Goal: Book appointment/travel/reservation

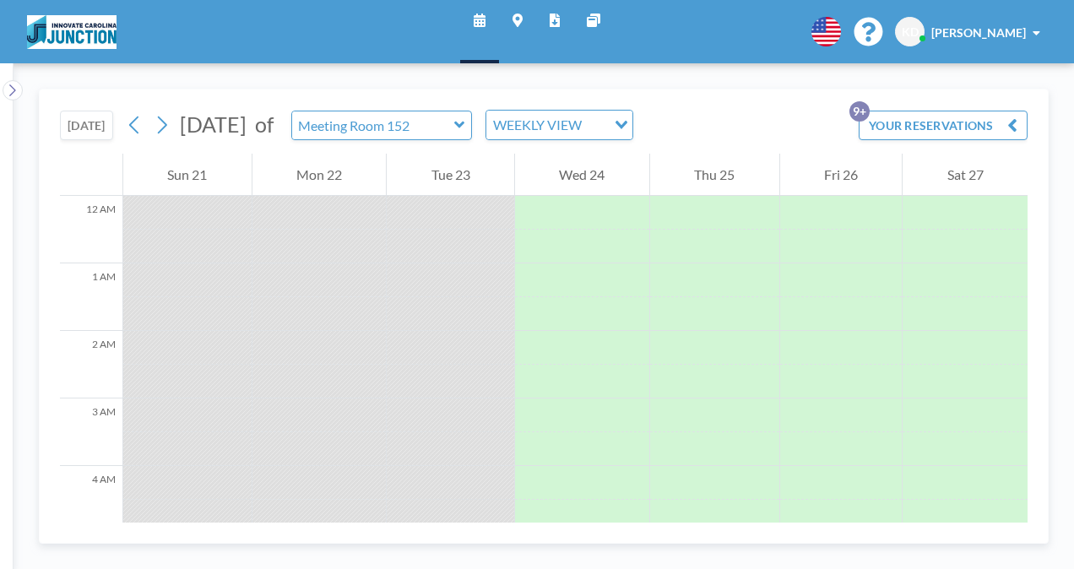
scroll to position [900, 0]
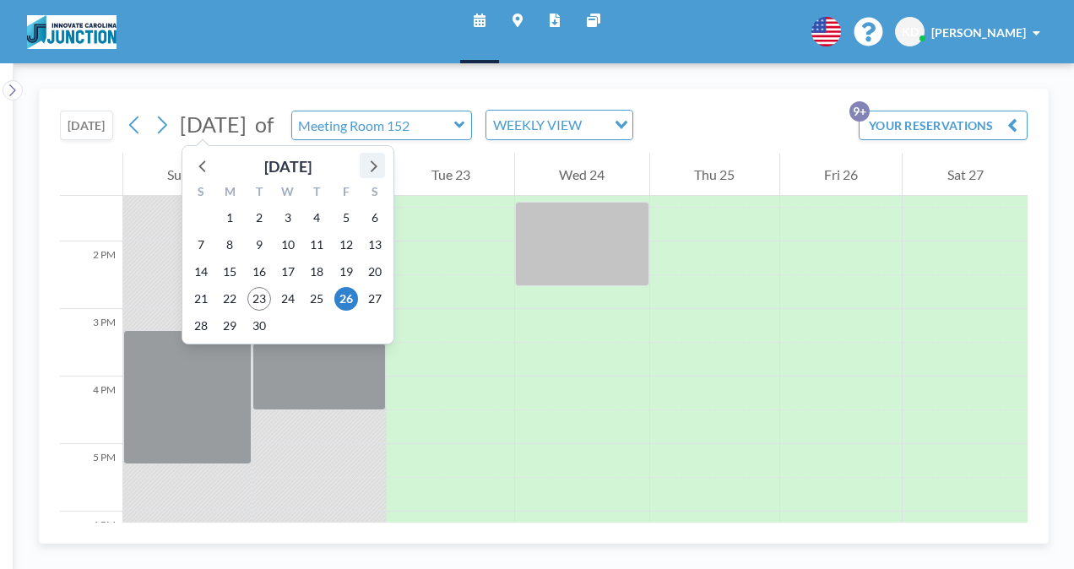
click at [371, 169] on icon at bounding box center [374, 166] width 7 height 12
click at [288, 246] on span "8" at bounding box center [288, 245] width 24 height 24
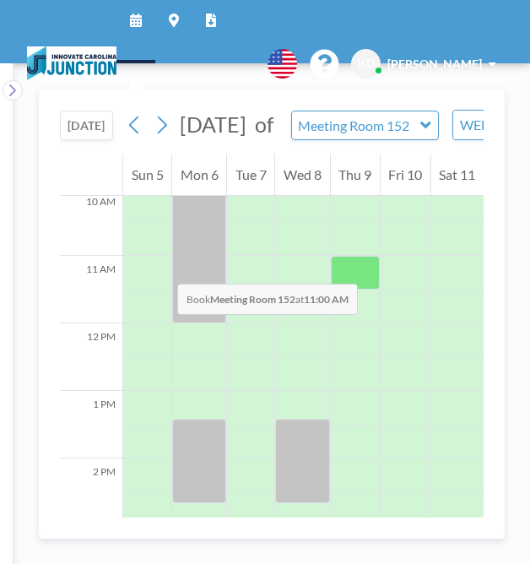
scroll to position [752, 0]
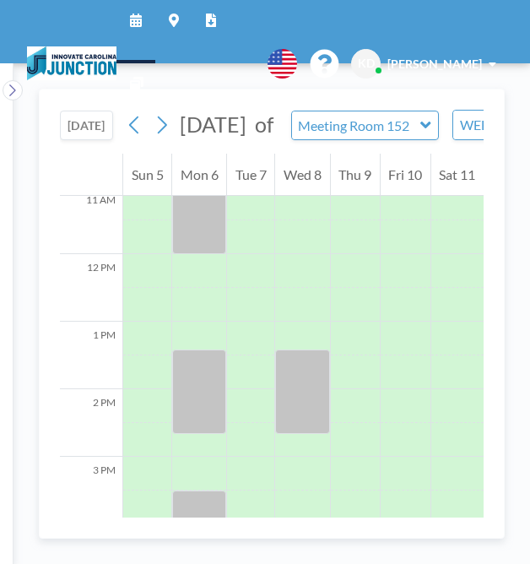
click at [431, 133] on icon at bounding box center [425, 124] width 11 height 17
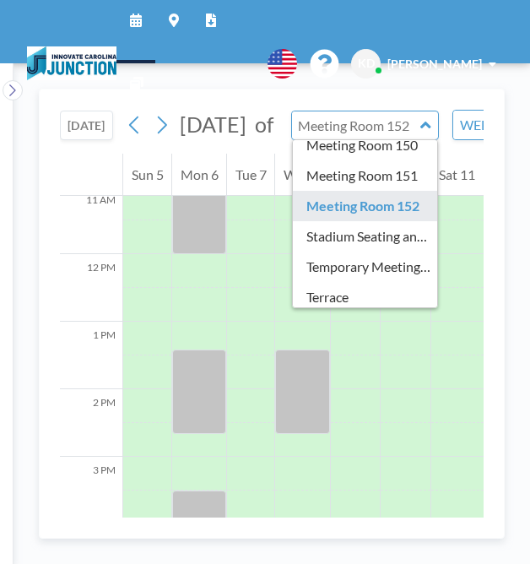
scroll to position [167, 0]
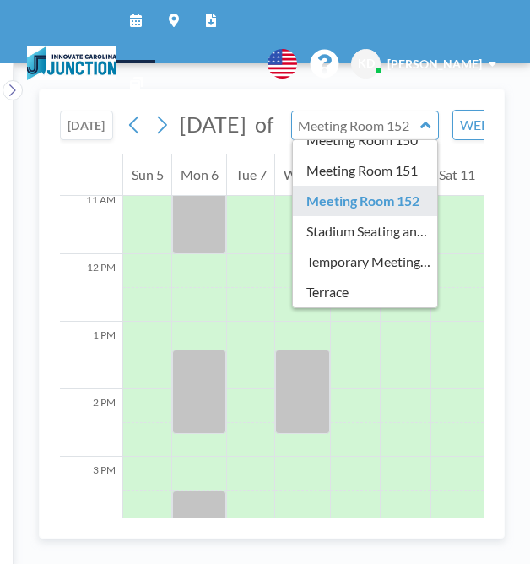
type input "Meeting Room 151"
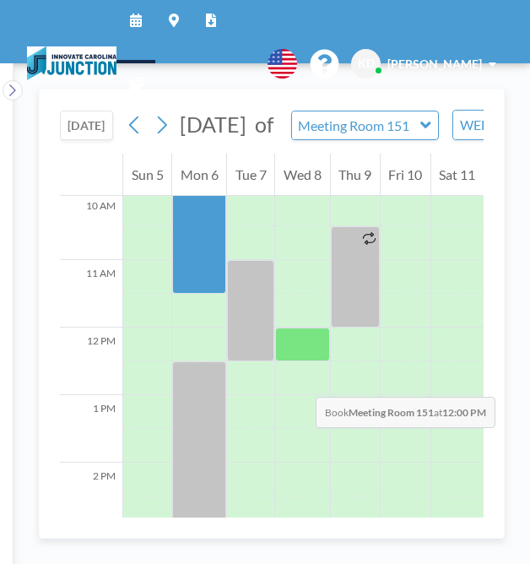
scroll to position [680, 0]
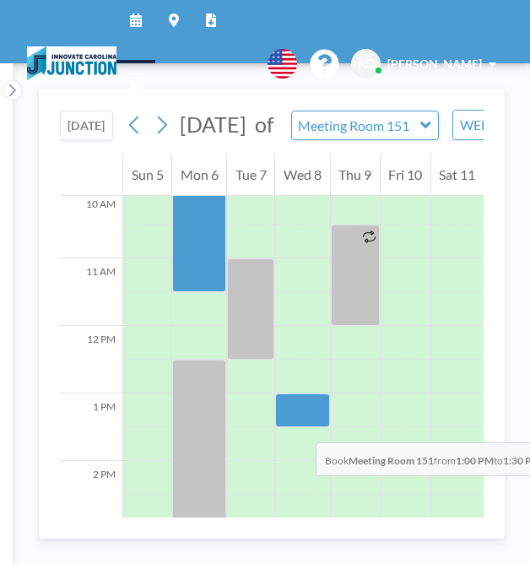
click at [299, 425] on div at bounding box center [302, 410] width 54 height 34
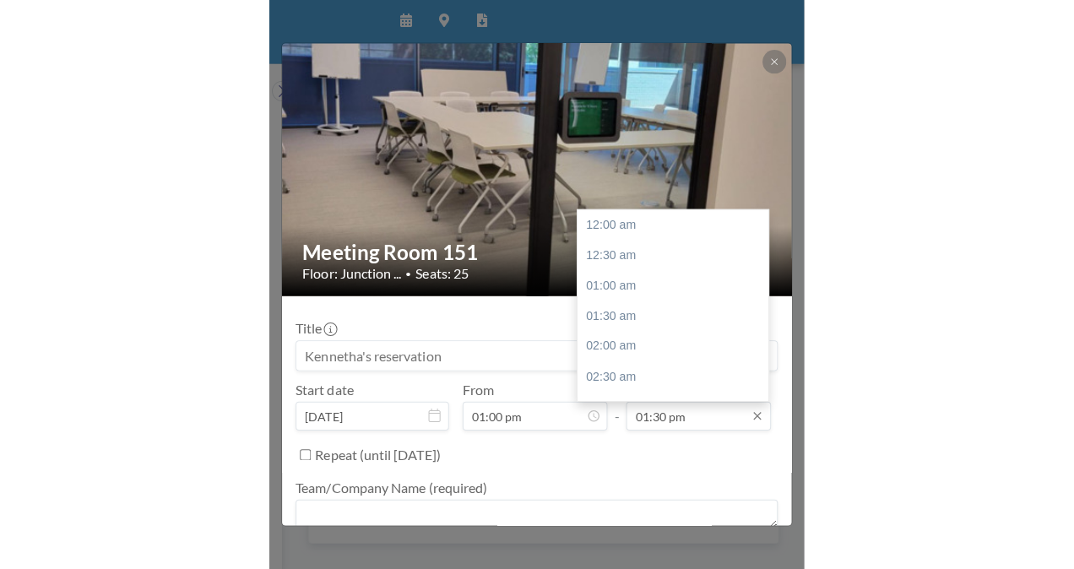
scroll to position [811, 0]
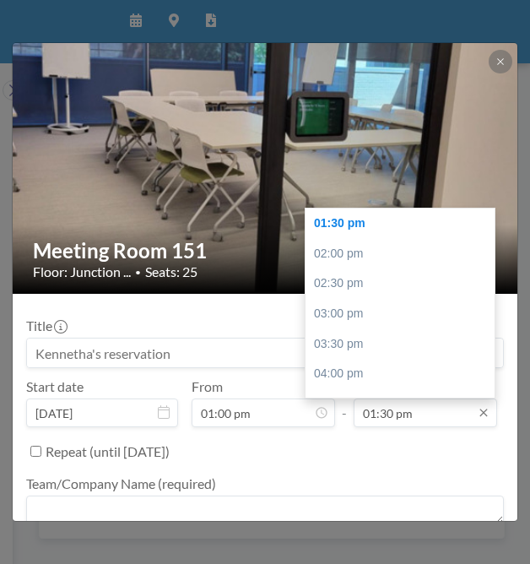
click at [411, 411] on input "01:30 pm" at bounding box center [425, 412] width 143 height 29
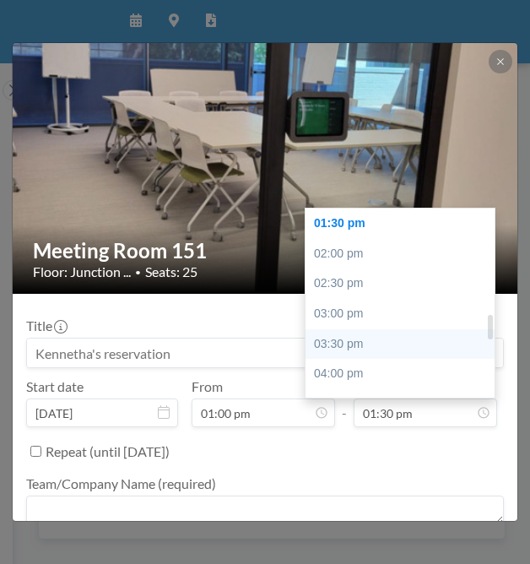
click at [366, 349] on div "03:30 pm" at bounding box center [405, 344] width 198 height 30
type input "03:30 pm"
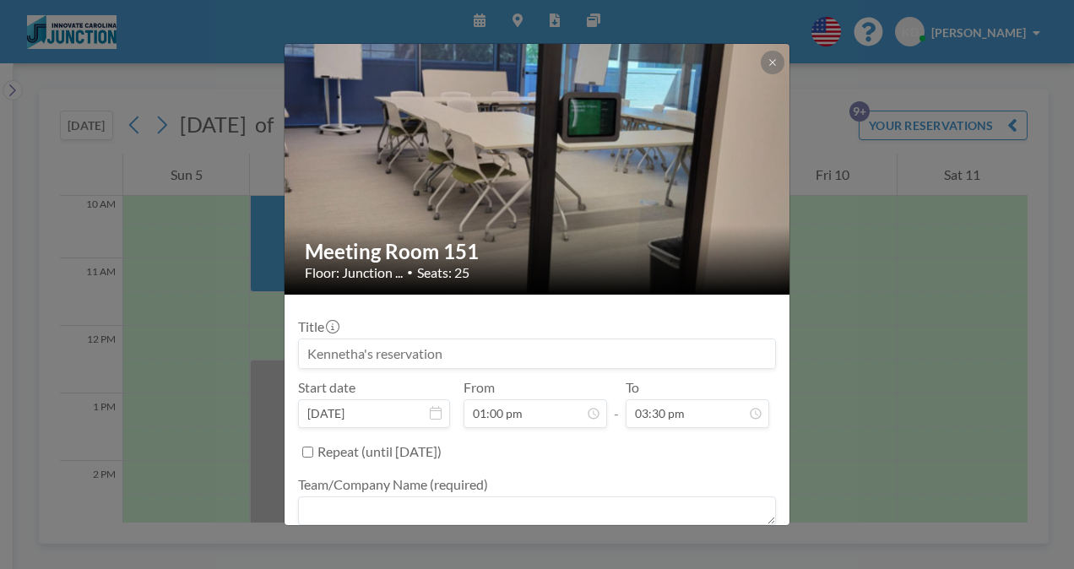
scroll to position [120, 0]
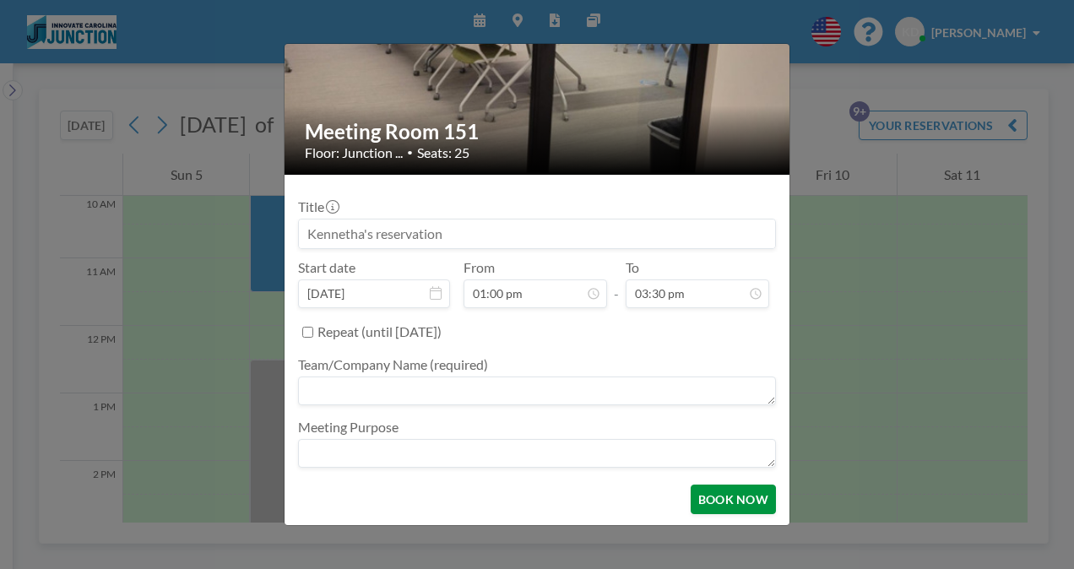
click at [719, 496] on button "BOOK NOW" at bounding box center [732, 499] width 85 height 30
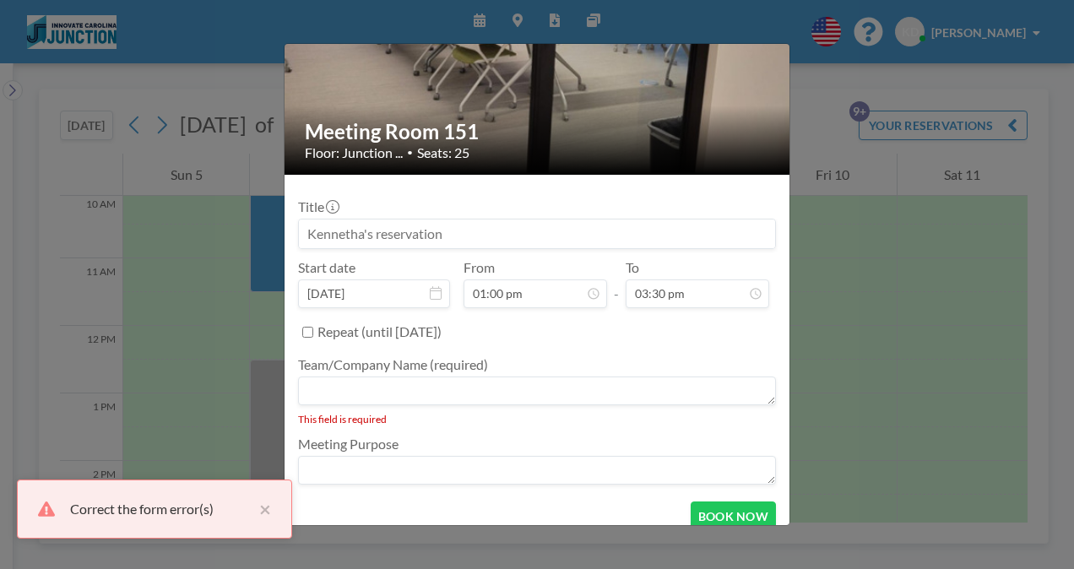
click at [360, 396] on textarea at bounding box center [537, 390] width 478 height 29
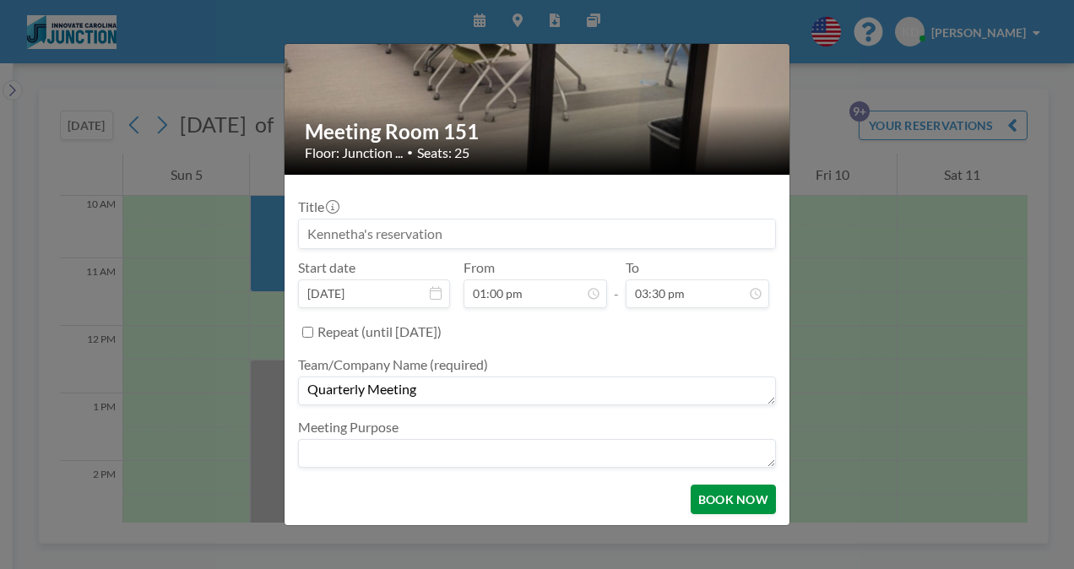
type textarea "Quarterly Meeting"
click at [698, 506] on button "BOOK NOW" at bounding box center [732, 499] width 85 height 30
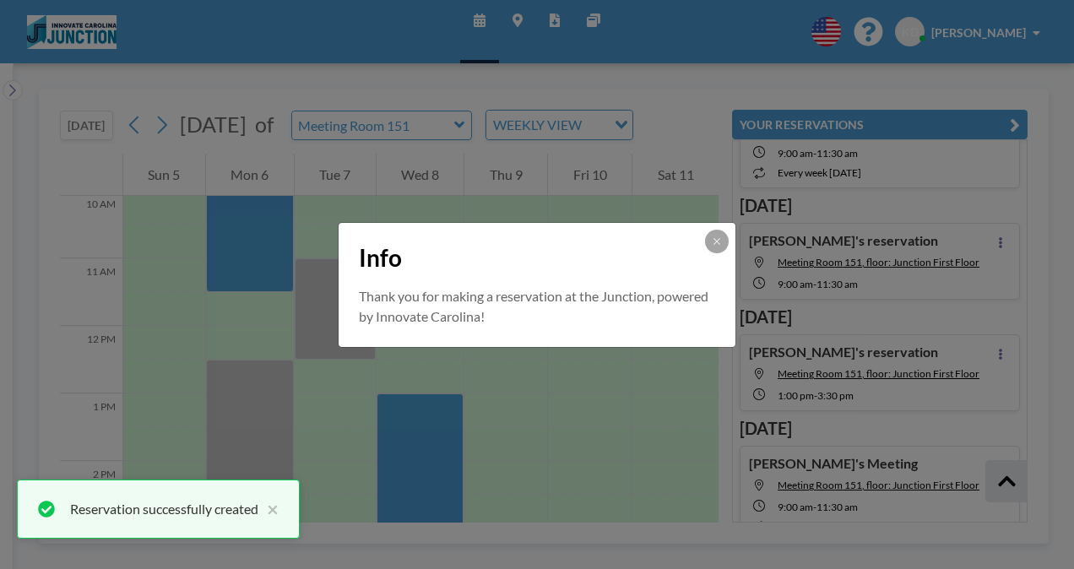
scroll to position [631, 0]
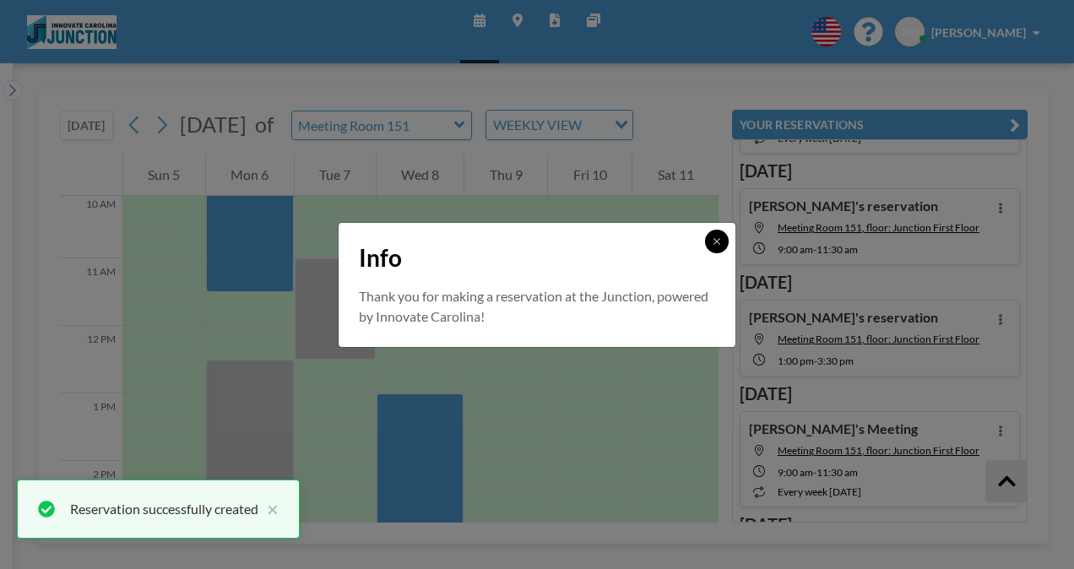
click at [721, 236] on icon at bounding box center [717, 241] width 10 height 10
